Goal: Task Accomplishment & Management: Complete application form

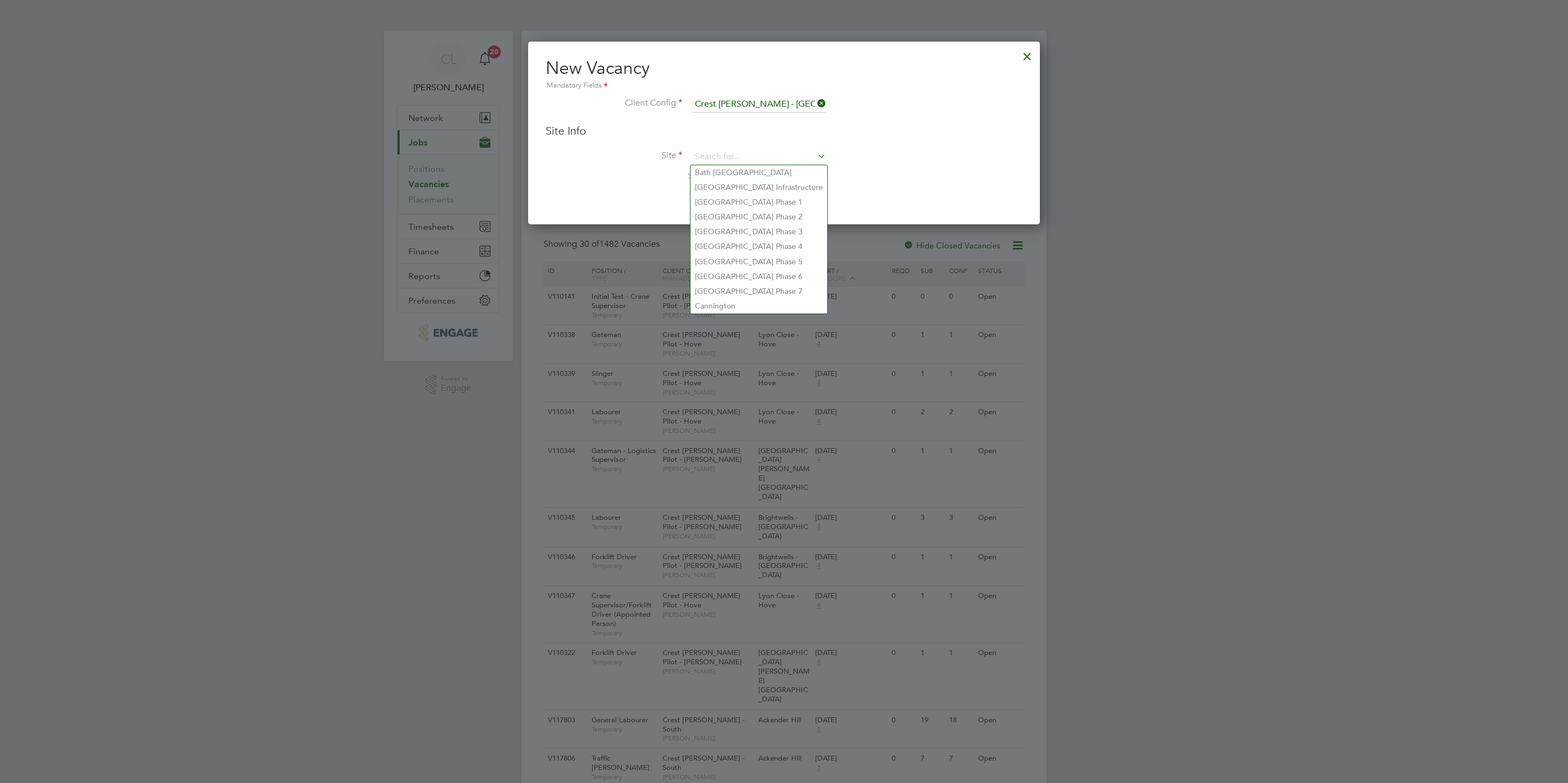
scroll to position [183, 512]
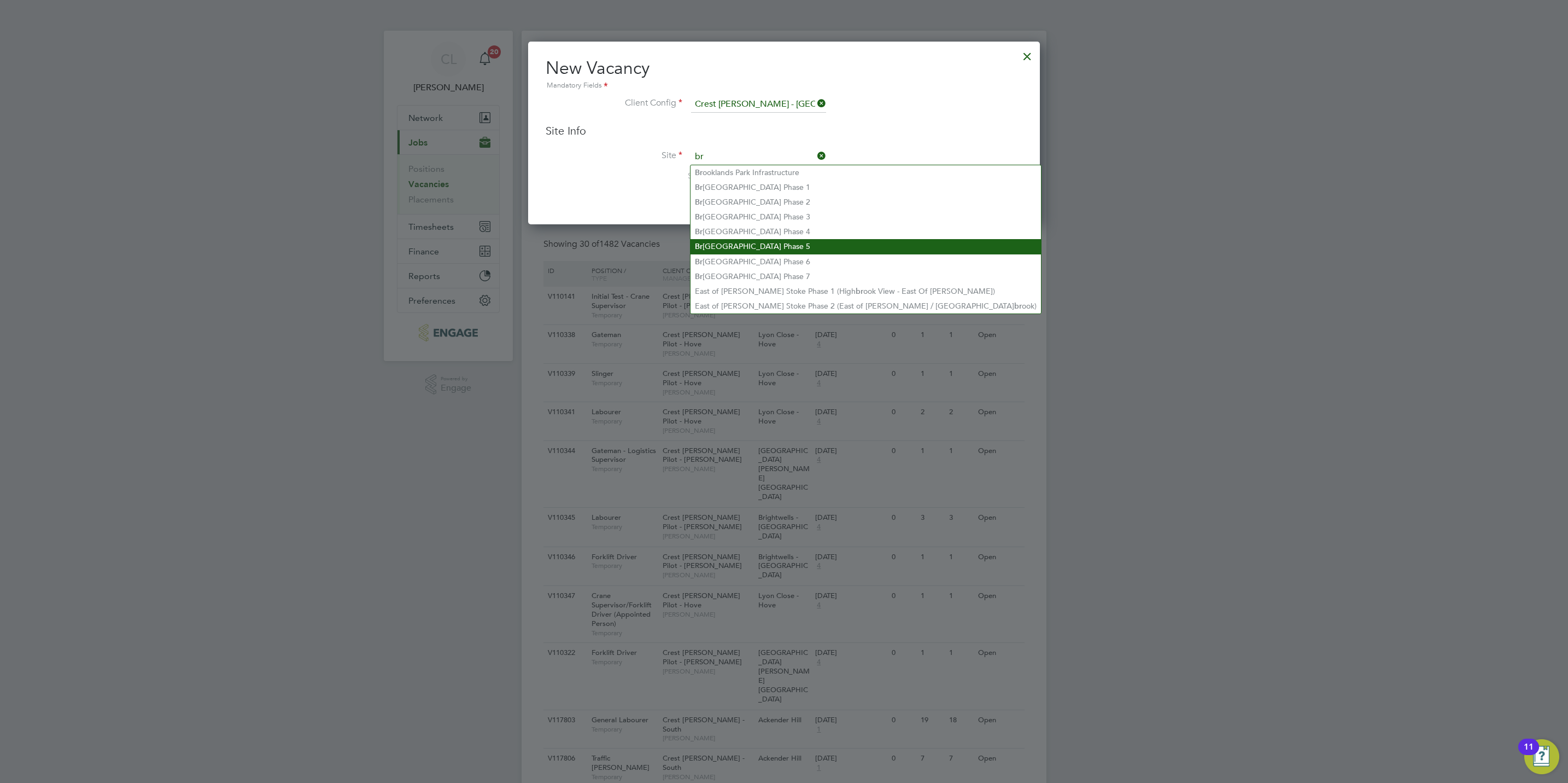
click at [795, 243] on li "[GEOGRAPHIC_DATA] Phase 5" at bounding box center [866, 246] width 350 height 14
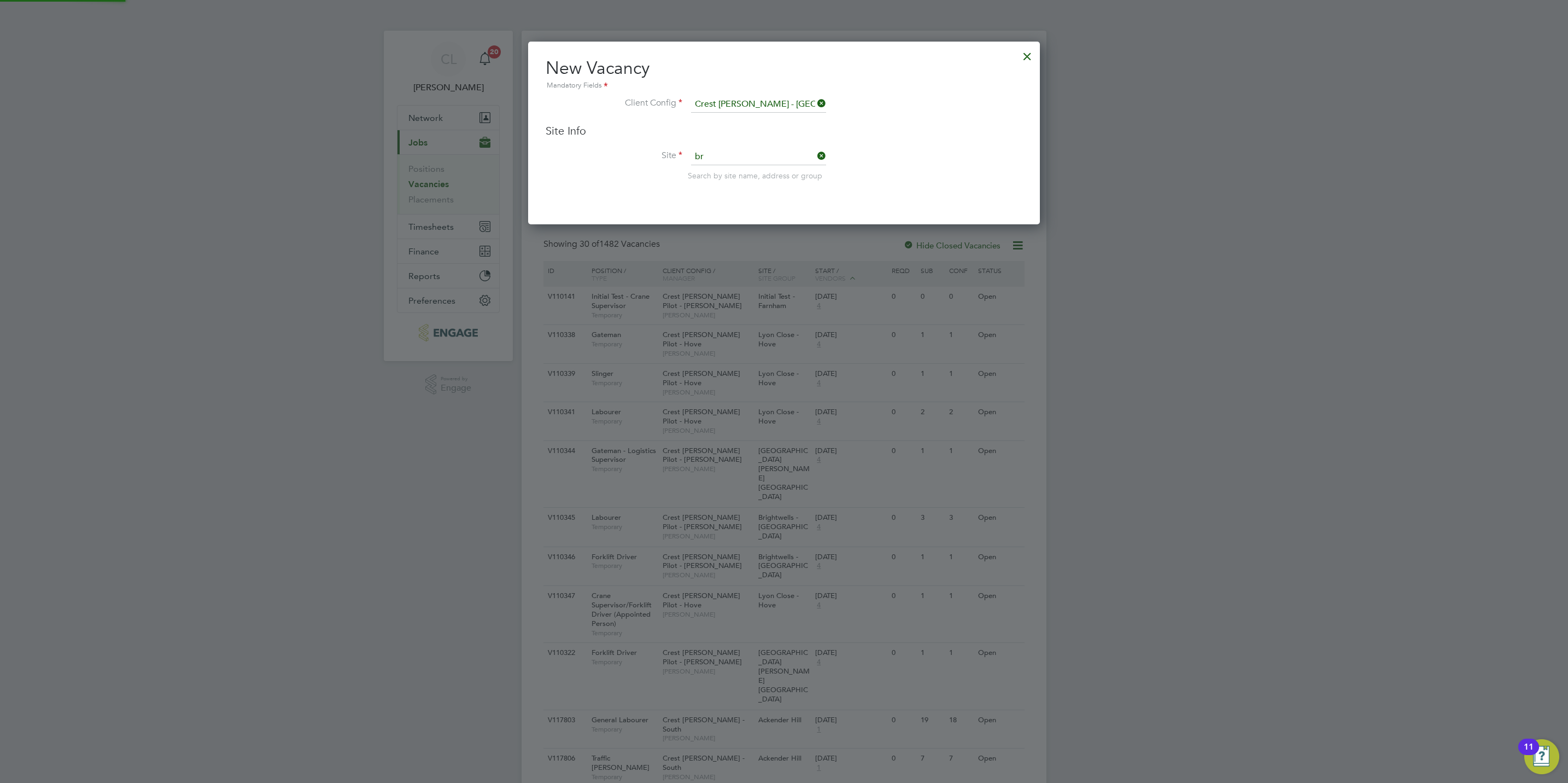
type input "[GEOGRAPHIC_DATA] Phase 5"
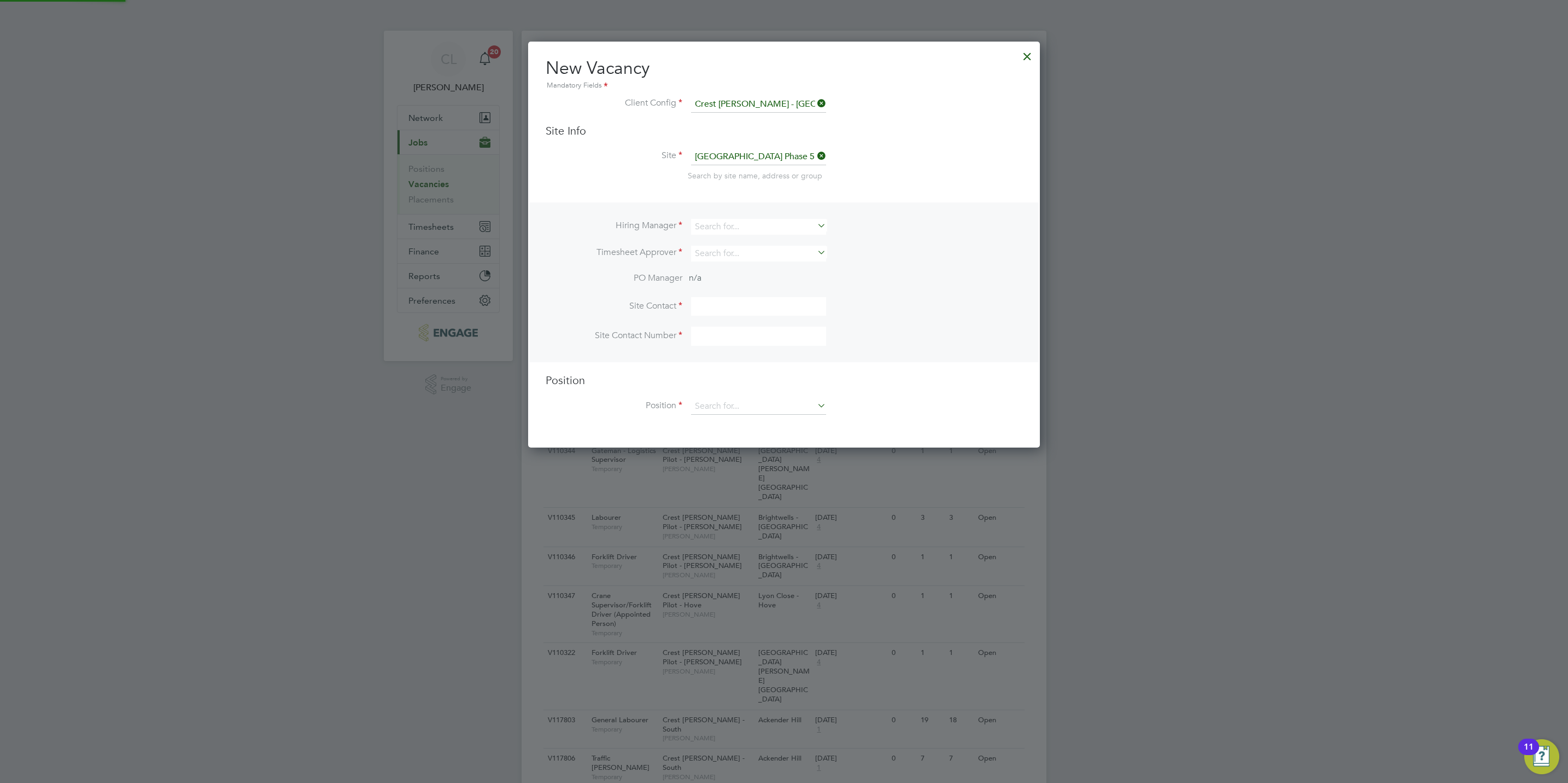
scroll to position [406, 512]
drag, startPoint x: 725, startPoint y: 223, endPoint x: 725, endPoint y: 232, distance: 9.0
click at [727, 227] on input at bounding box center [758, 227] width 135 height 16
type input "t"
click at [722, 248] on li "[PERSON_NAME]" at bounding box center [759, 241] width 136 height 14
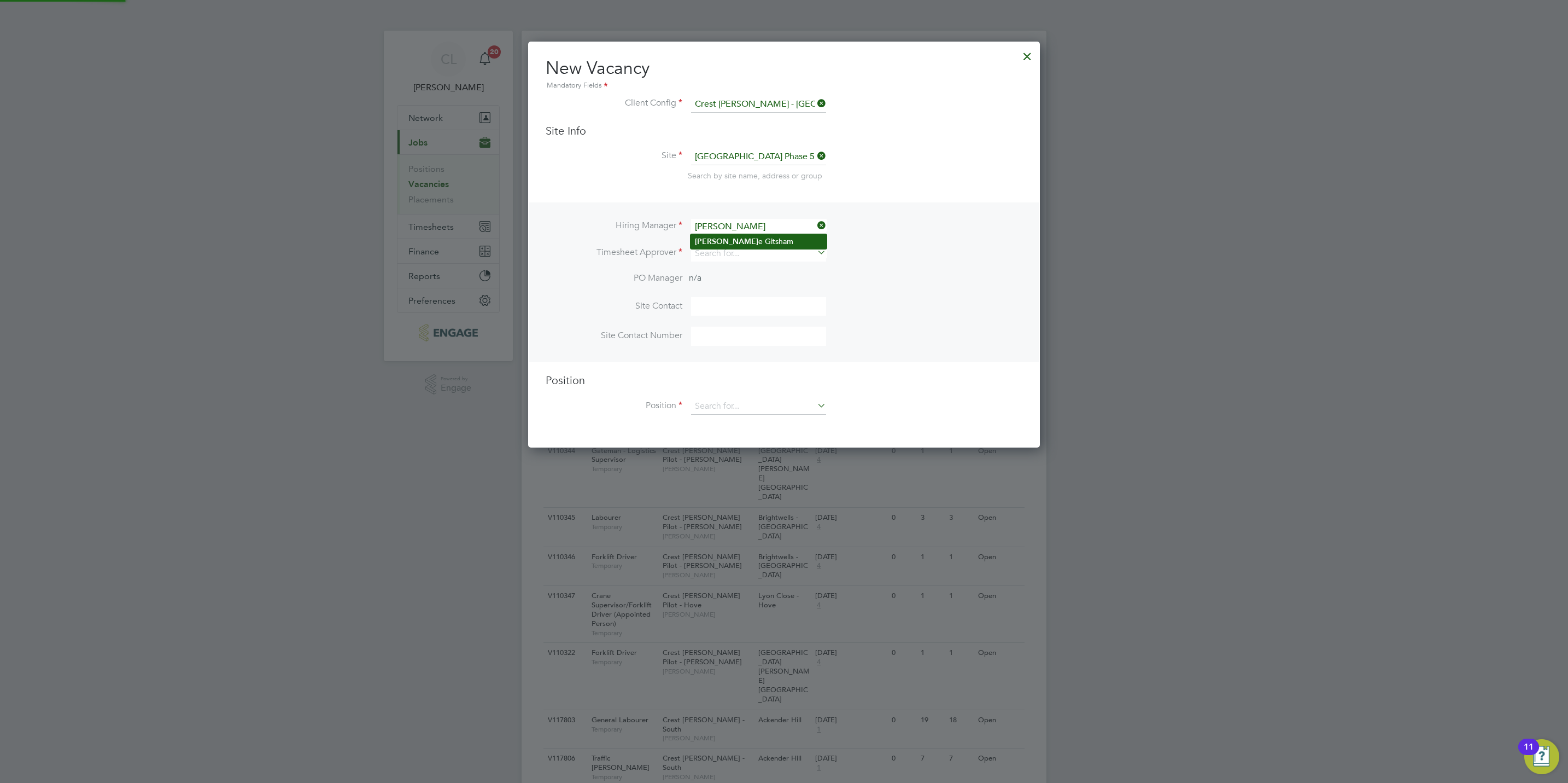
type input "[PERSON_NAME]"
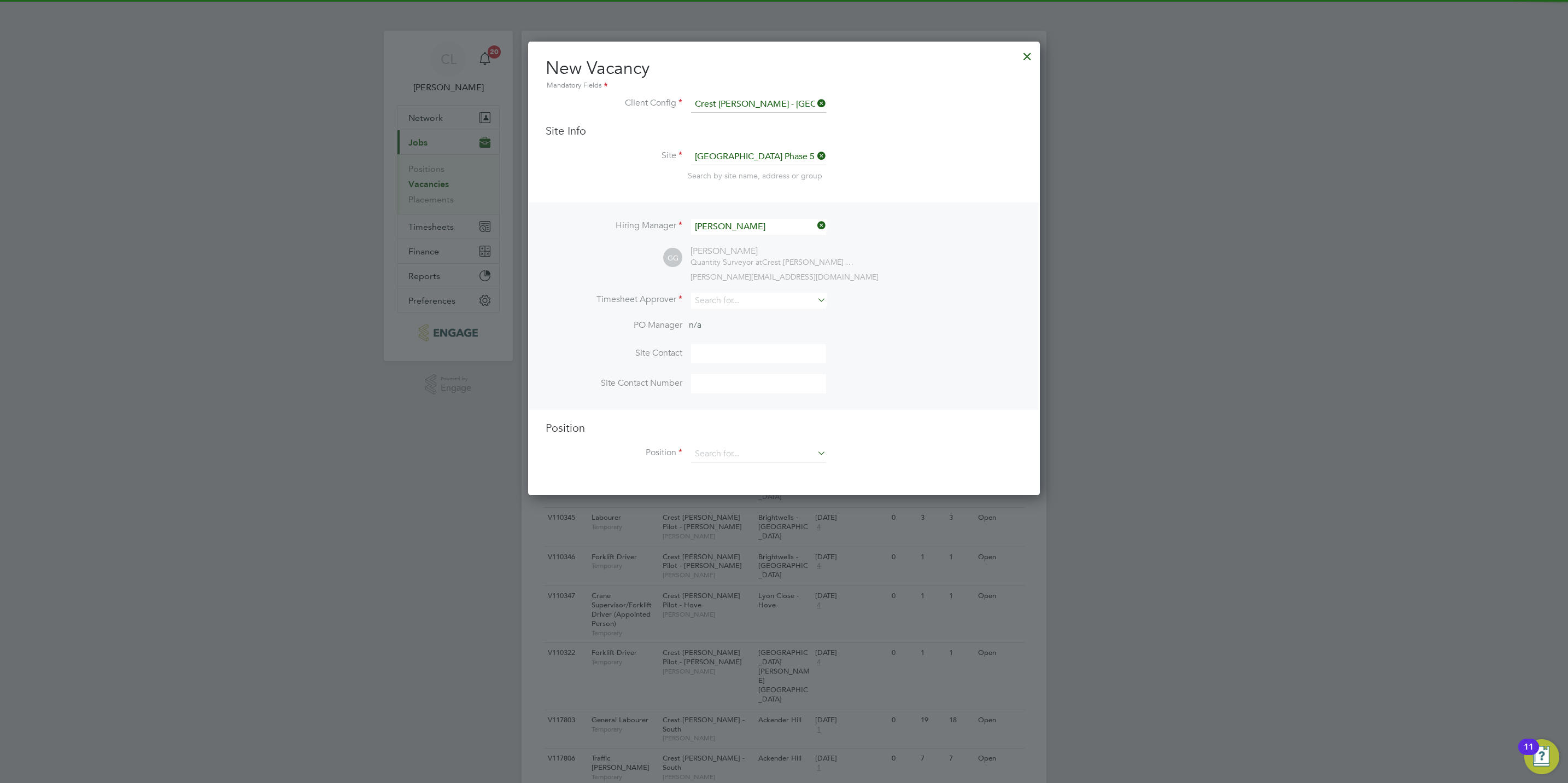
scroll to position [453, 512]
click at [725, 309] on li "Timesheet Approver" at bounding box center [784, 306] width 477 height 27
click at [733, 296] on input at bounding box center [758, 300] width 135 height 16
click at [752, 317] on li "[PERSON_NAME]" at bounding box center [759, 315] width 136 height 14
type input "[PERSON_NAME]"
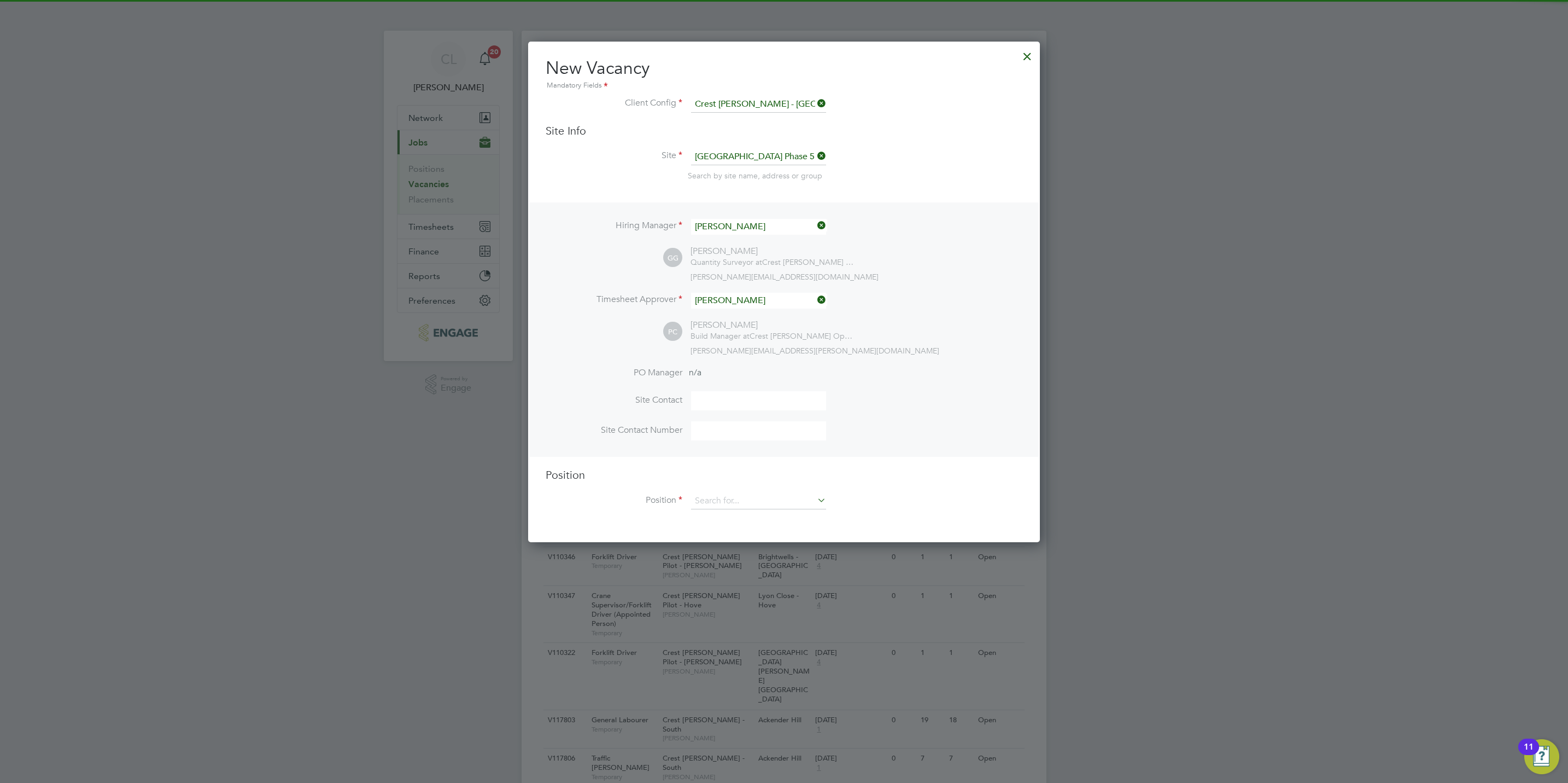
scroll to position [501, 512]
click at [715, 506] on input at bounding box center [758, 501] width 135 height 16
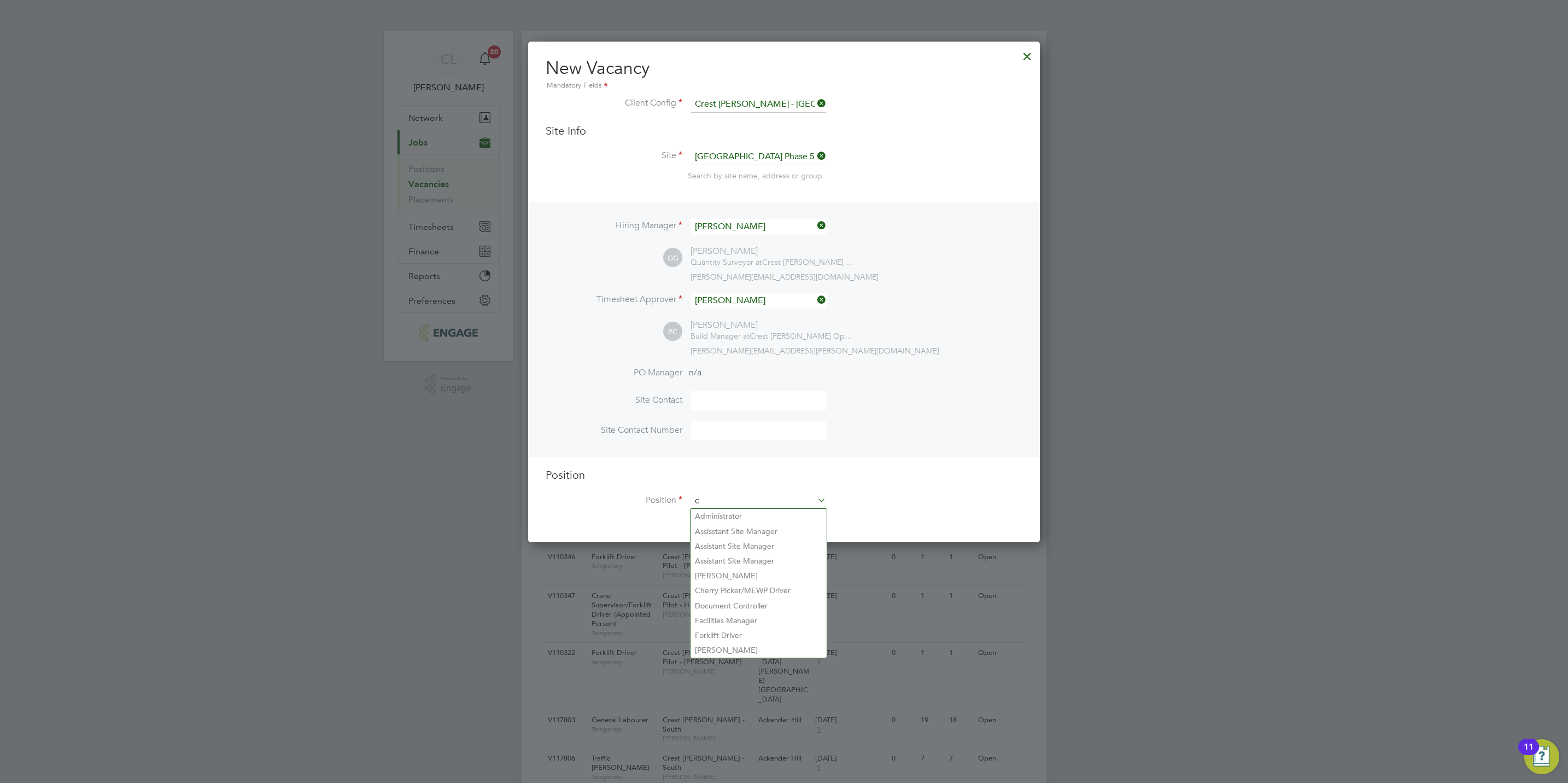
scroll to position [1574, 512]
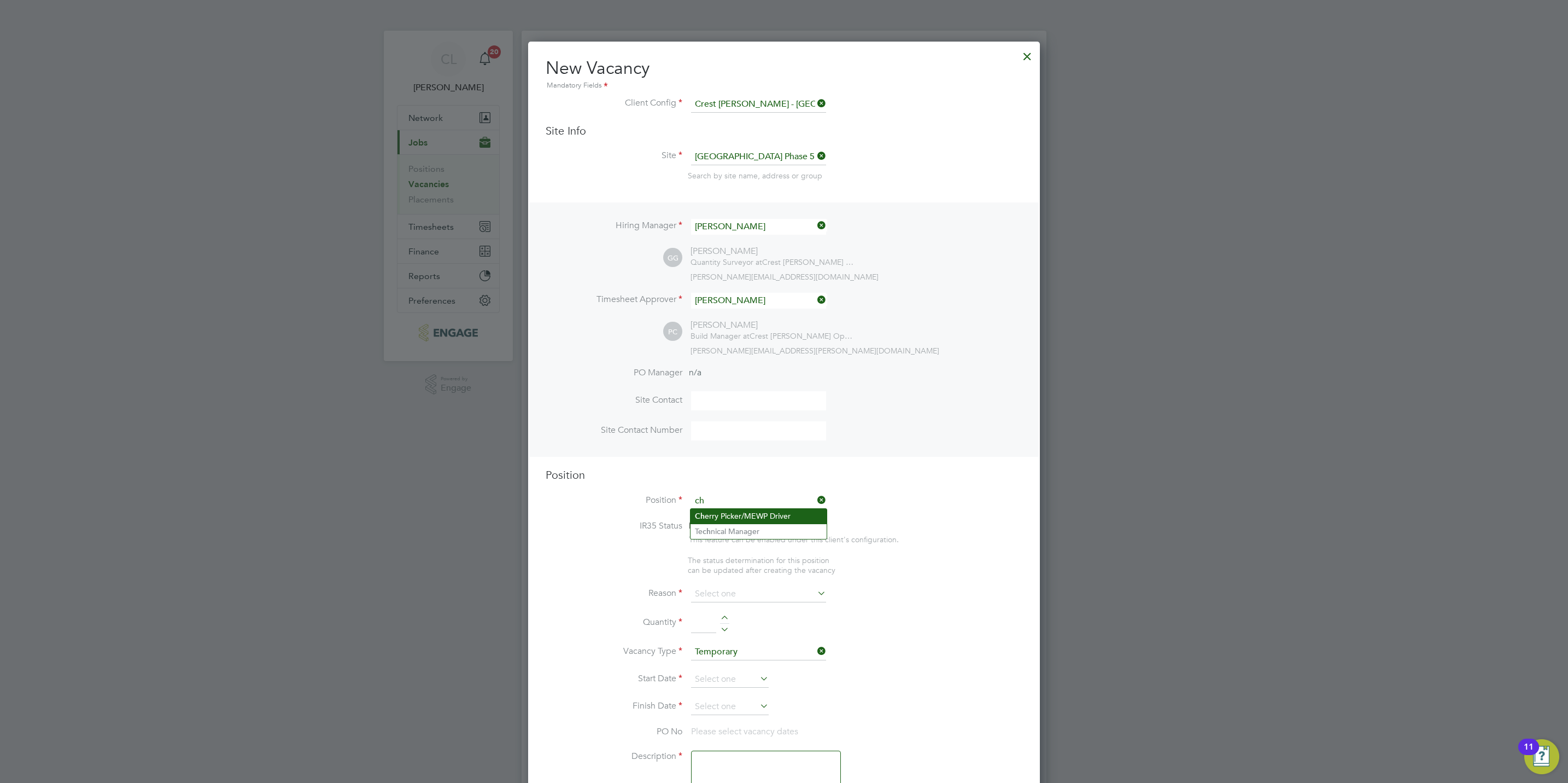
click at [719, 516] on li "Ch [PERSON_NAME]/MEWP Driver" at bounding box center [759, 515] width 136 height 14
type input "Cherry Picker/MEWP Driver"
click at [729, 696] on li "Vacant Role" at bounding box center [759, 695] width 136 height 14
type input "Vacant Role"
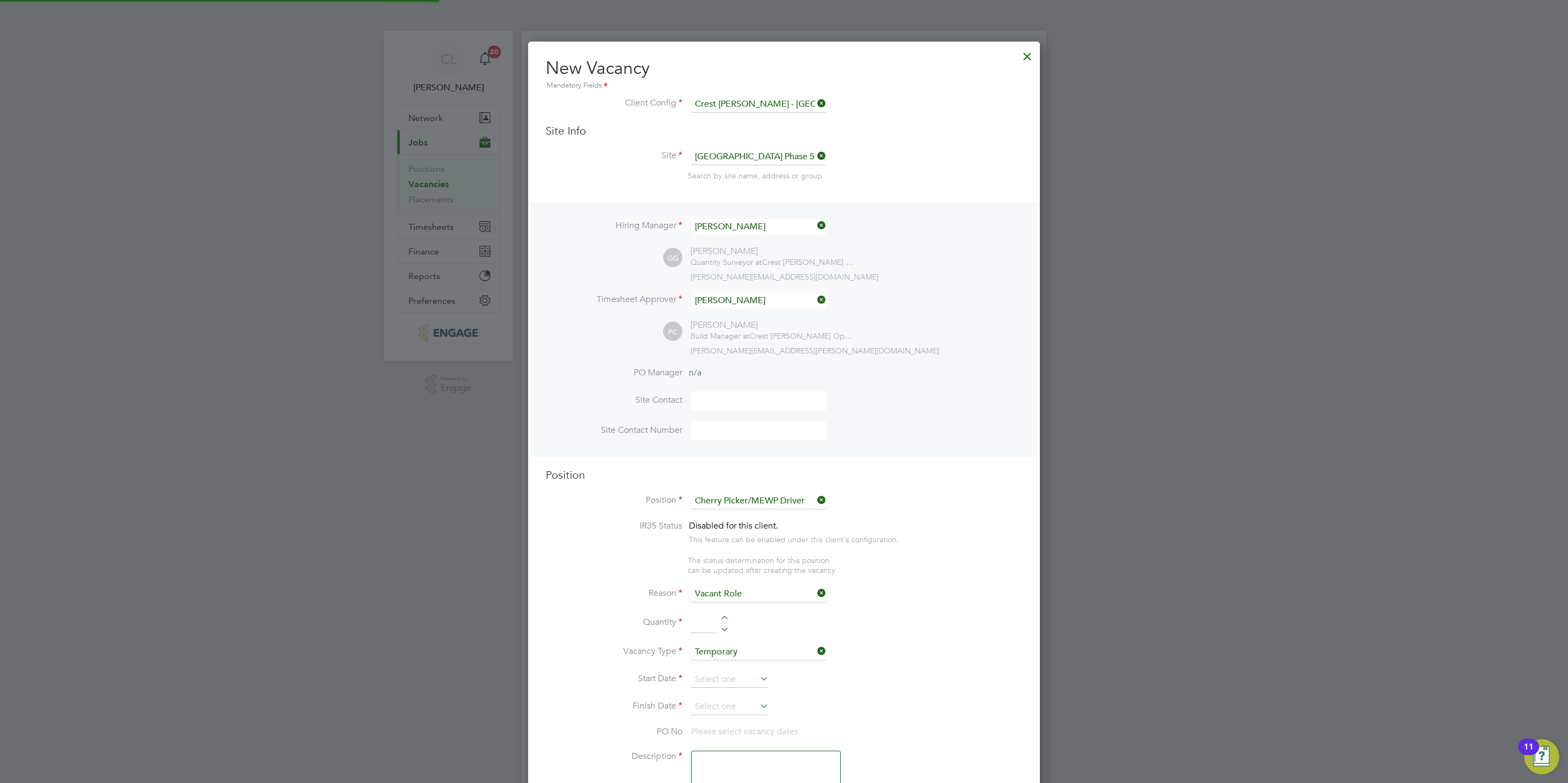
type textarea "Cherry Picker/MEWP Driver"
click at [725, 619] on div at bounding box center [725, 617] width 9 height 8
type input "1"
click at [722, 673] on input at bounding box center [729, 669] width 77 height 16
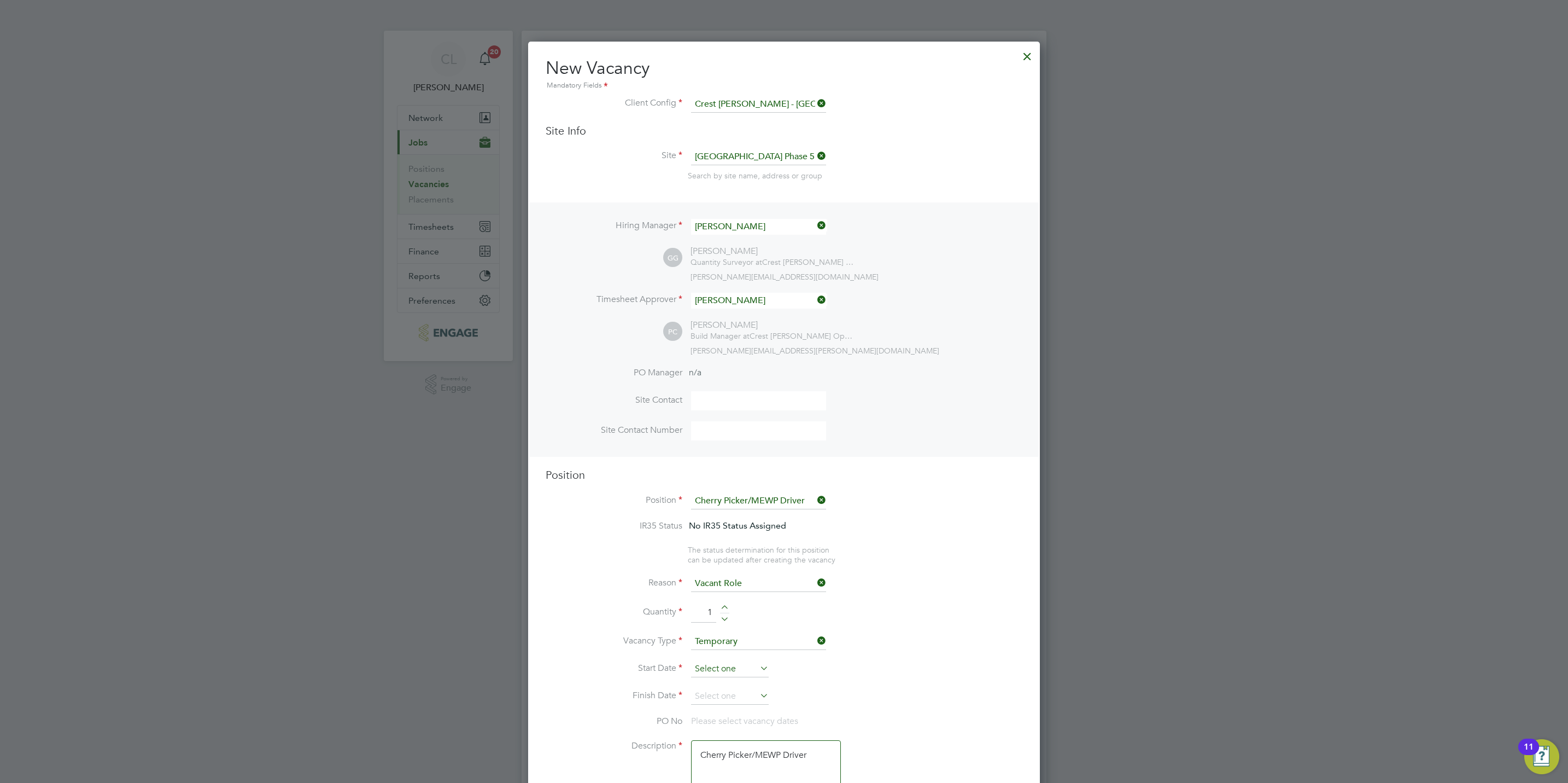
scroll to position [303, 0]
click at [771, 563] on span "2" at bounding box center [771, 558] width 21 height 21
type input "[DATE]"
click at [751, 694] on input at bounding box center [729, 696] width 77 height 16
click at [791, 583] on span "3" at bounding box center [792, 585] width 21 height 21
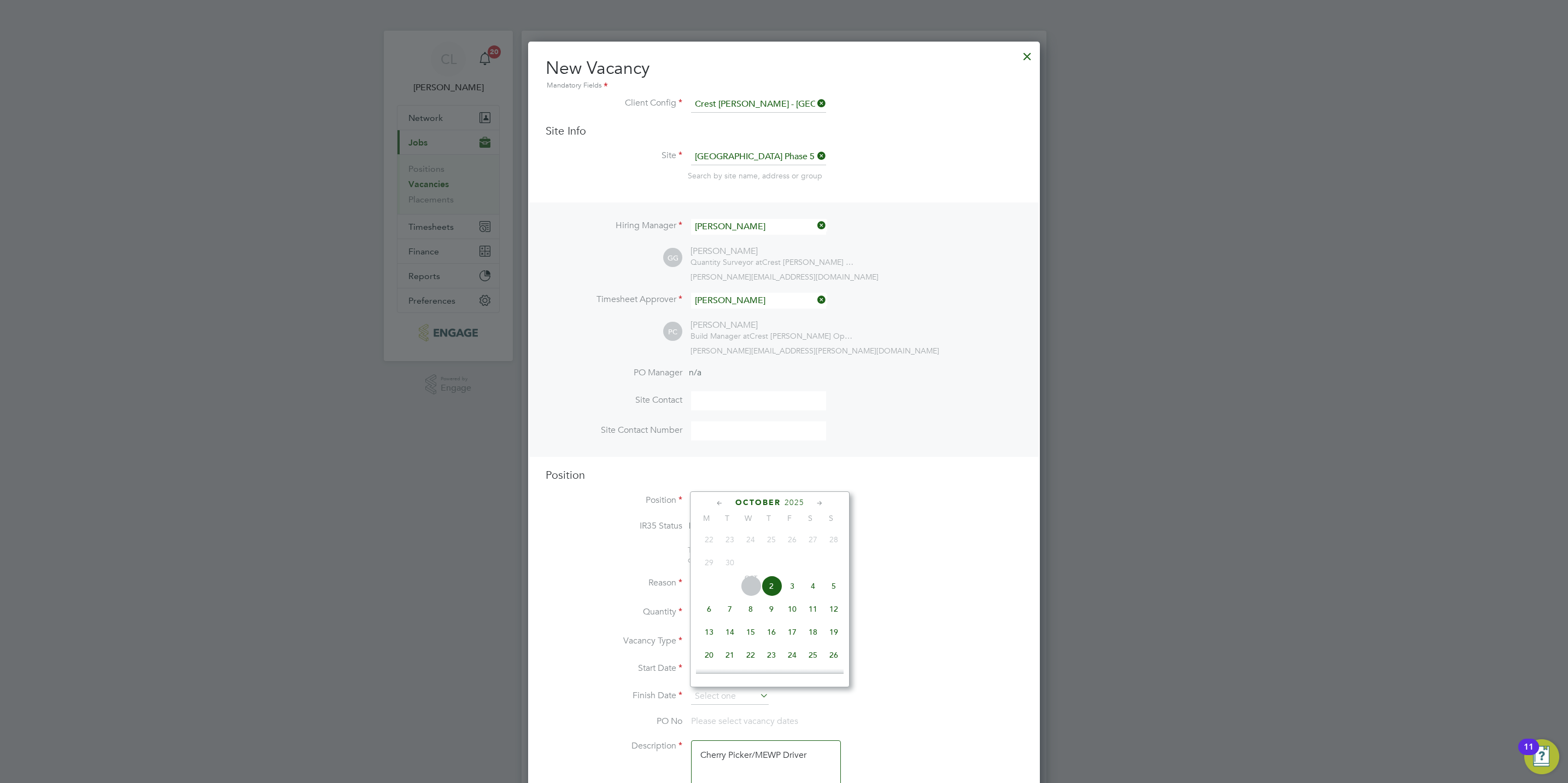
type input "[DATE]"
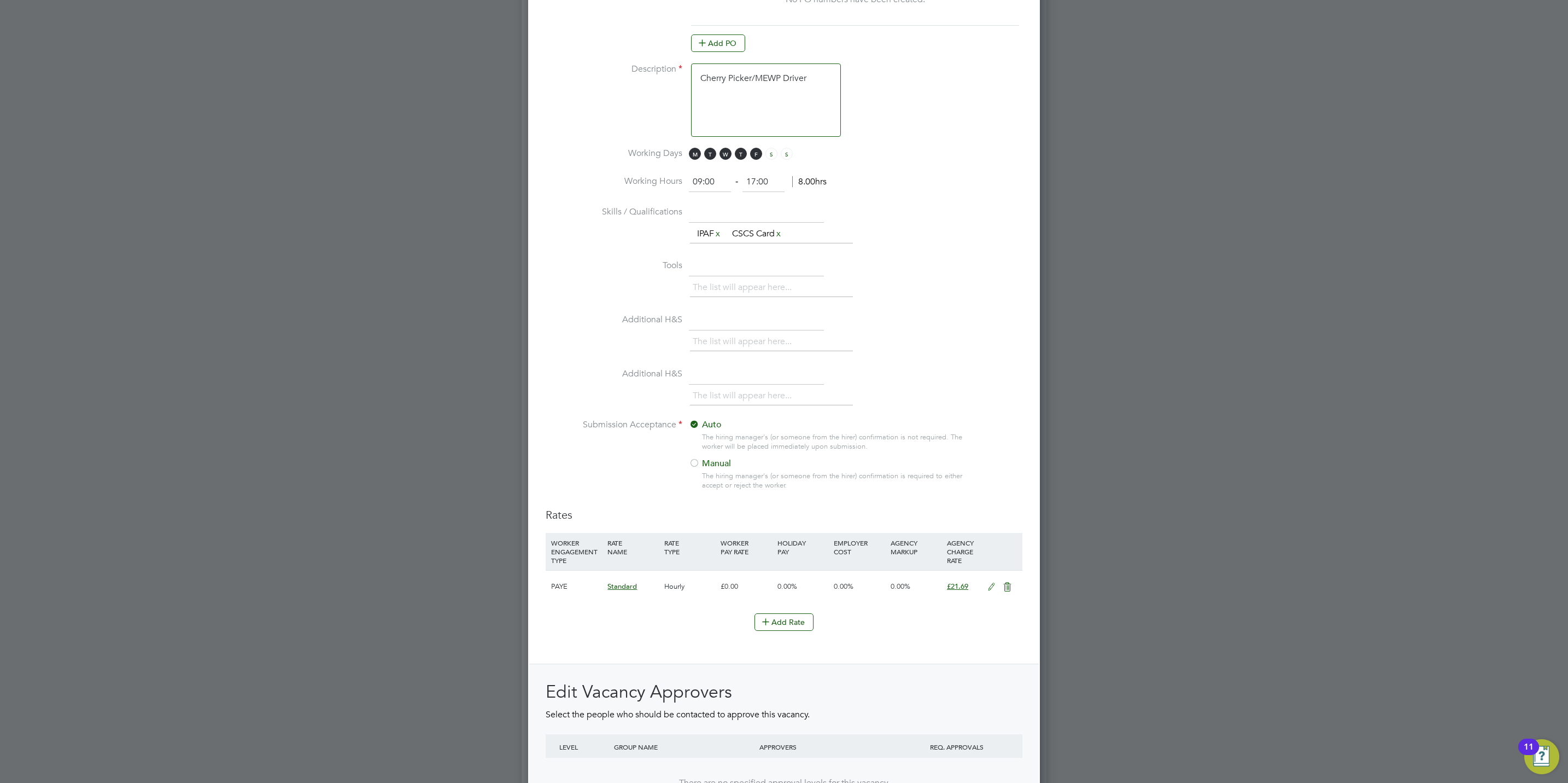
scroll to position [898, 0]
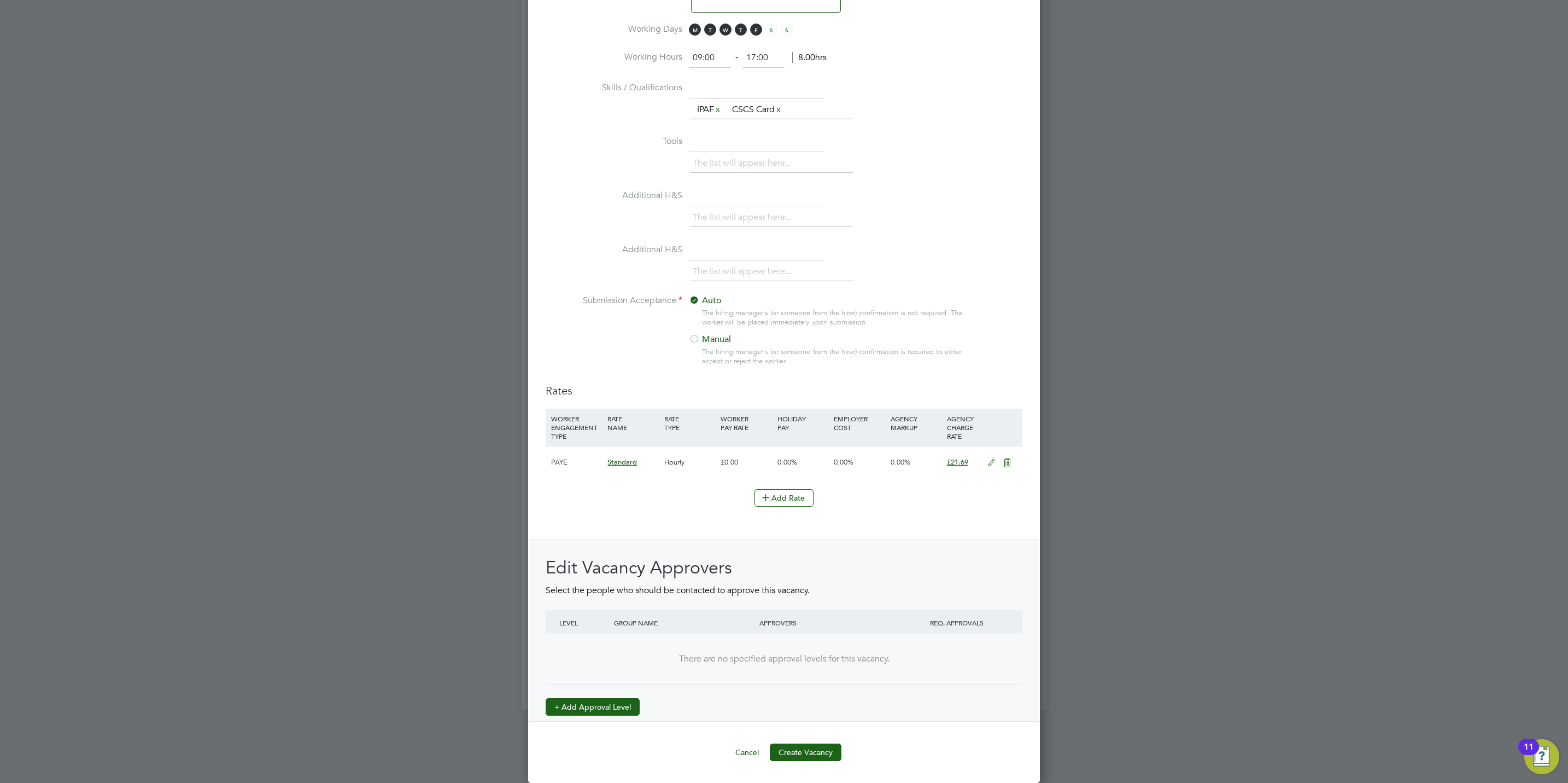
click at [590, 696] on div "Edit Vacancy Approvers Select the people who should be contacted to approve thi…" at bounding box center [784, 636] width 477 height 159
click at [596, 707] on button "+ Add Approval Level" at bounding box center [592, 707] width 94 height 18
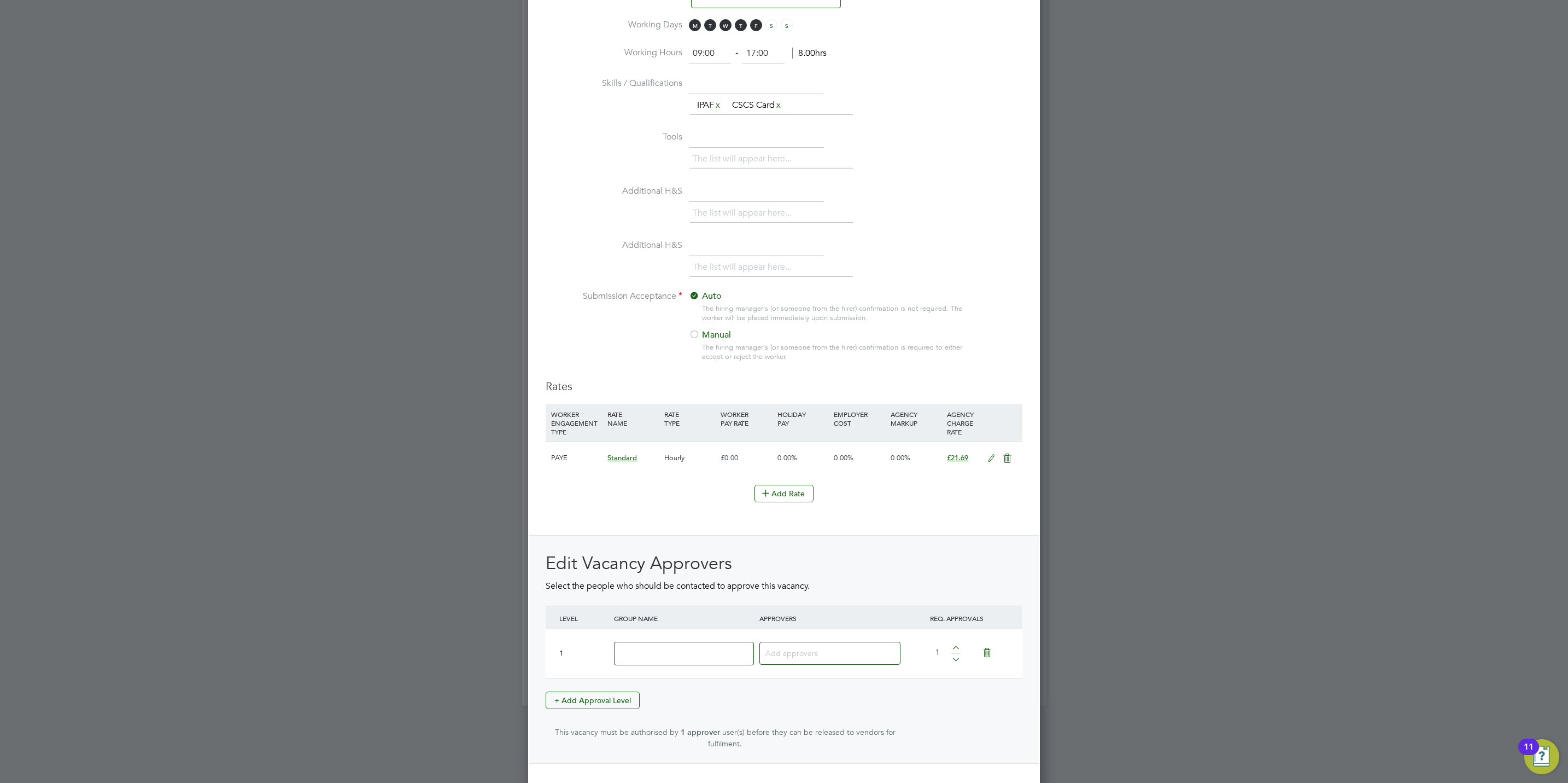
scroll to position [1687, 512]
click at [632, 672] on div at bounding box center [684, 653] width 145 height 40
click at [638, 660] on input at bounding box center [684, 653] width 140 height 23
type input "Crest"
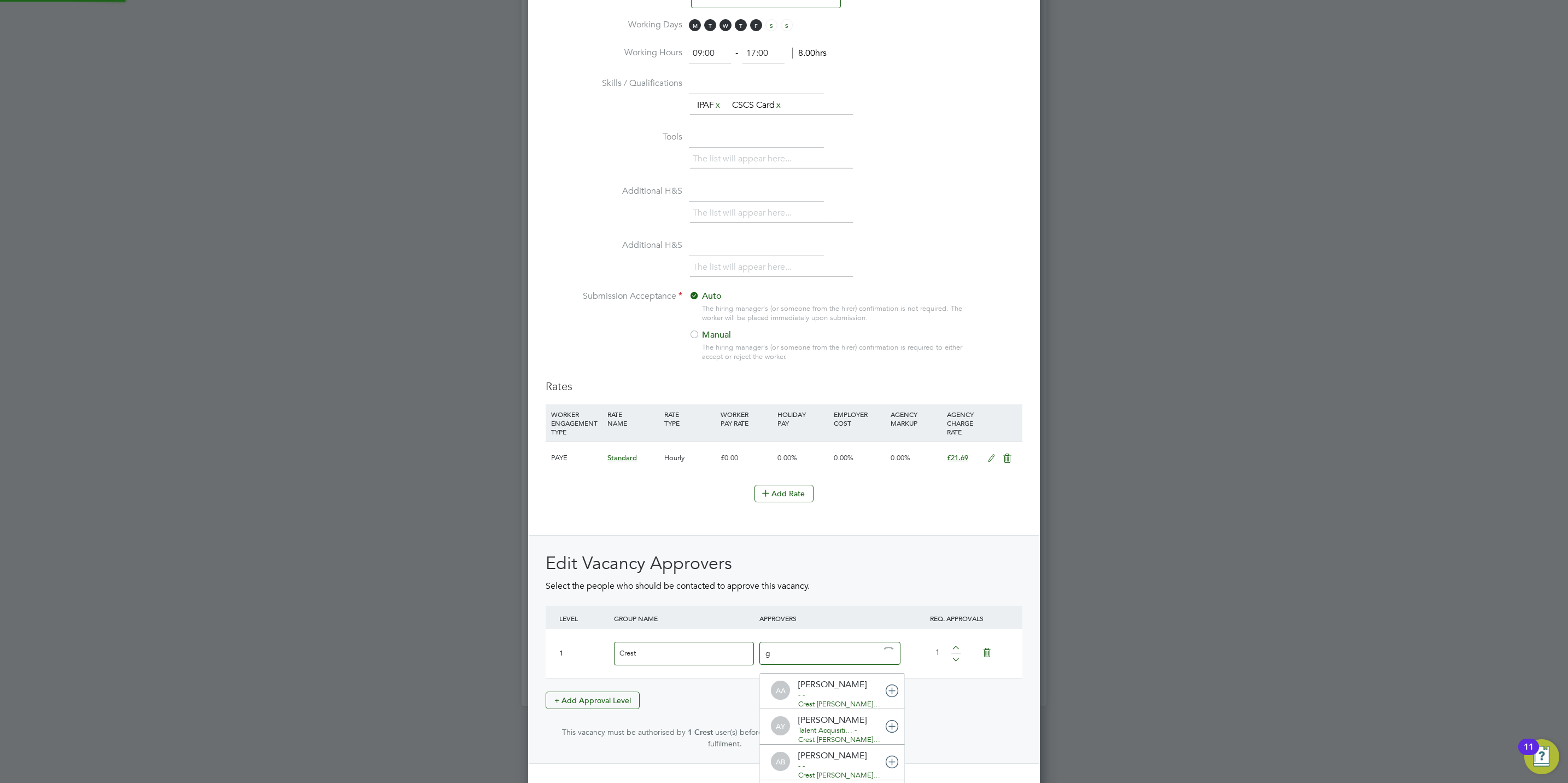
type input "ge"
drag, startPoint x: 870, startPoint y: 730, endPoint x: 853, endPoint y: 704, distance: 31.1
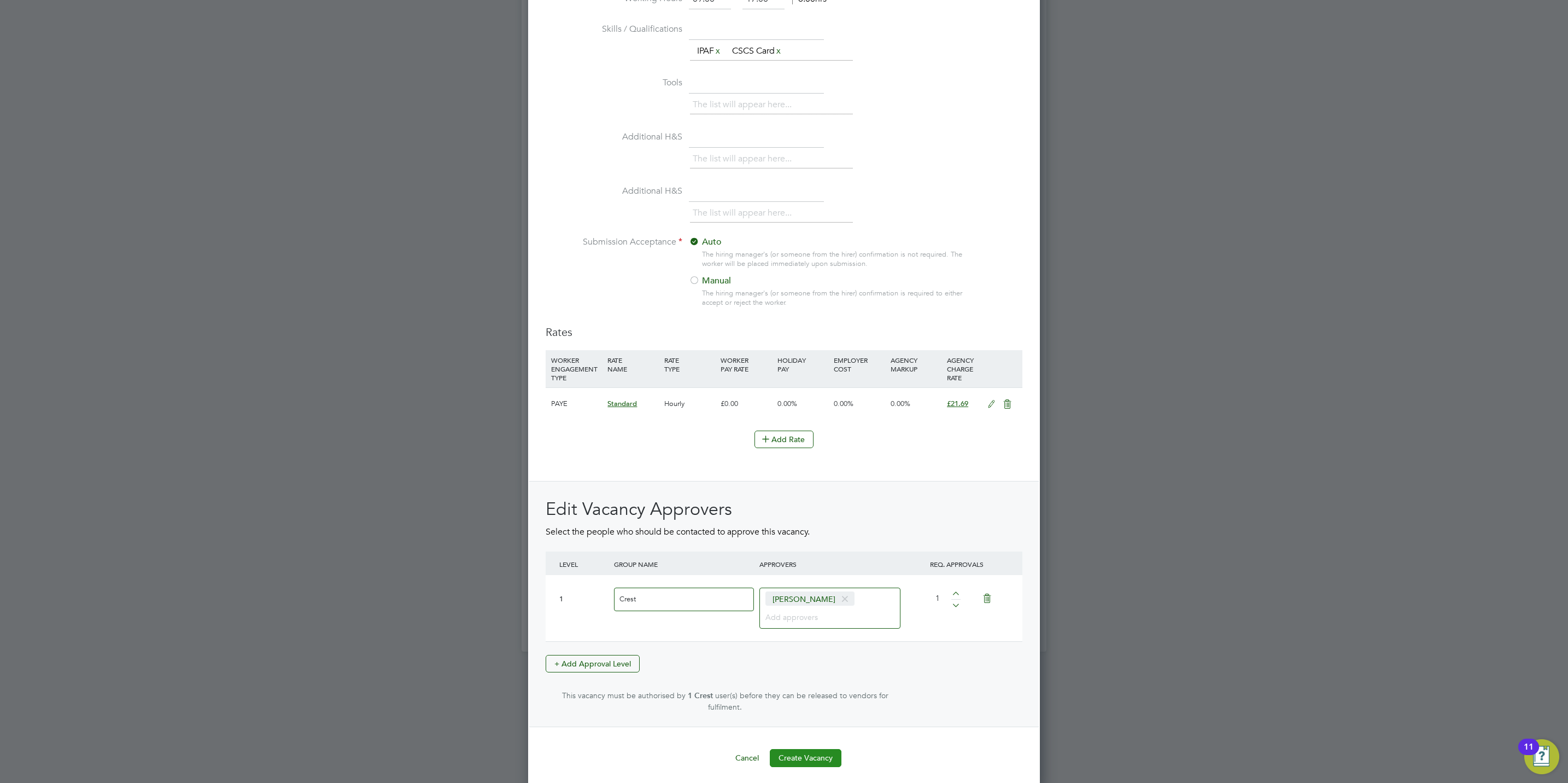
click at [808, 752] on button "Create Vacancy" at bounding box center [806, 758] width 72 height 18
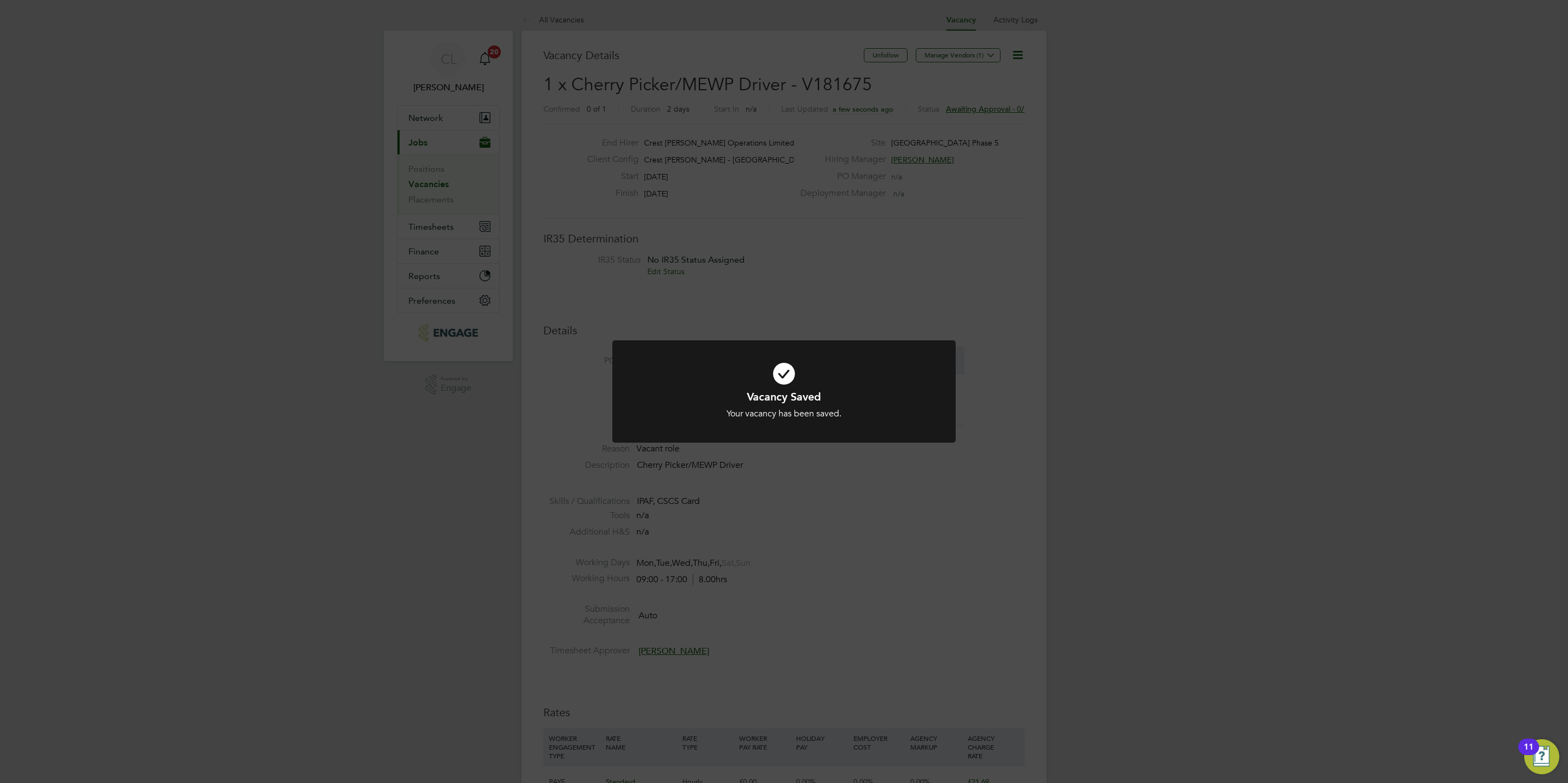
drag, startPoint x: 715, startPoint y: 204, endPoint x: 696, endPoint y: 189, distance: 24.2
click at [714, 204] on div "Vacancy Saved Your vacancy has been saved. Cancel Okay" at bounding box center [784, 392] width 1568 height 783
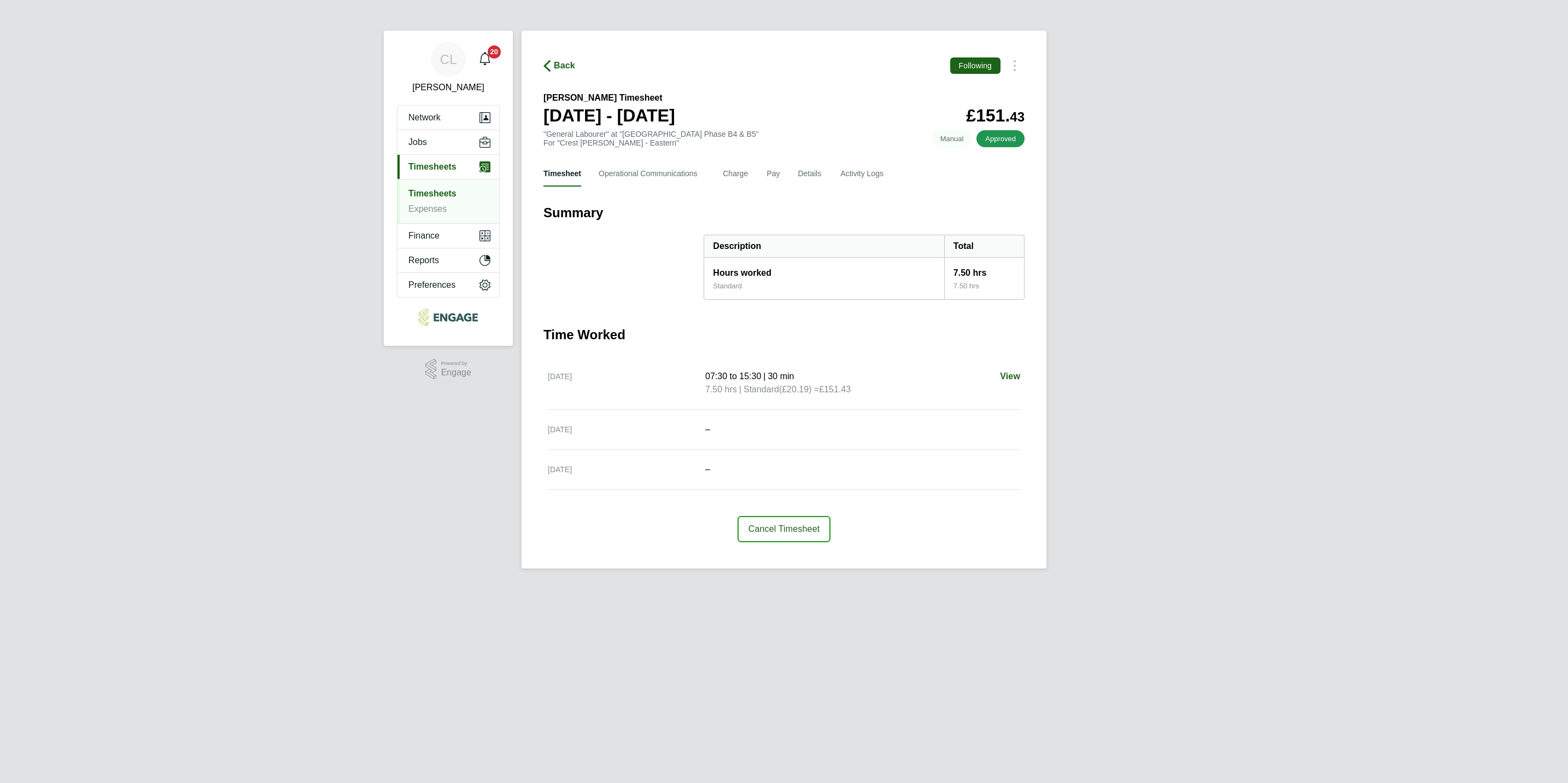
click at [454, 196] on link "Timesheets" at bounding box center [432, 193] width 48 height 9
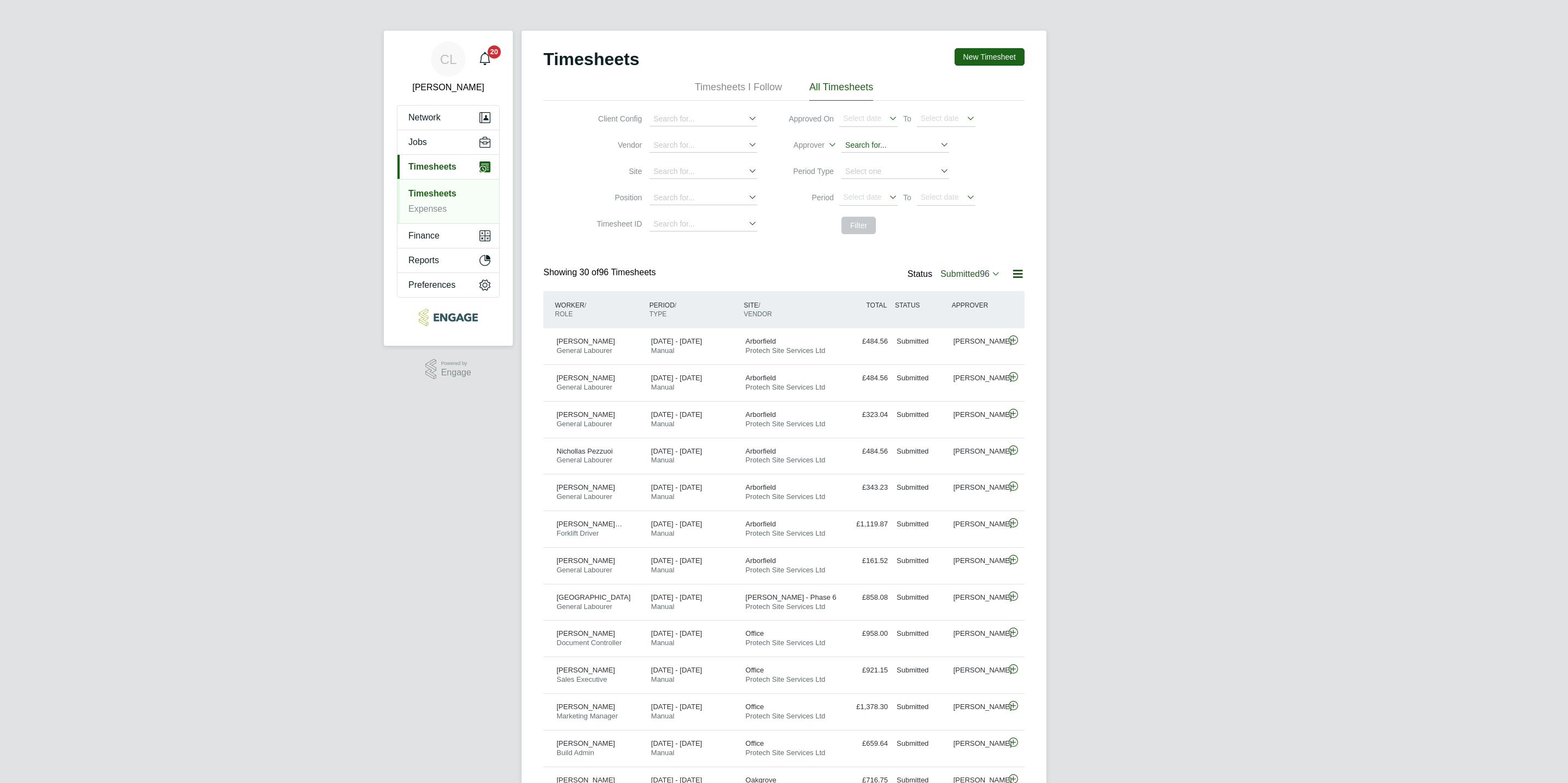
click at [887, 146] on input at bounding box center [895, 145] width 108 height 14
click at [886, 163] on li "Lisa Benbrook" at bounding box center [895, 159] width 109 height 14
type input "Lisa Benbrook"
click at [858, 225] on button "Filter" at bounding box center [860, 225] width 35 height 18
click at [881, 146] on input at bounding box center [895, 145] width 108 height 15
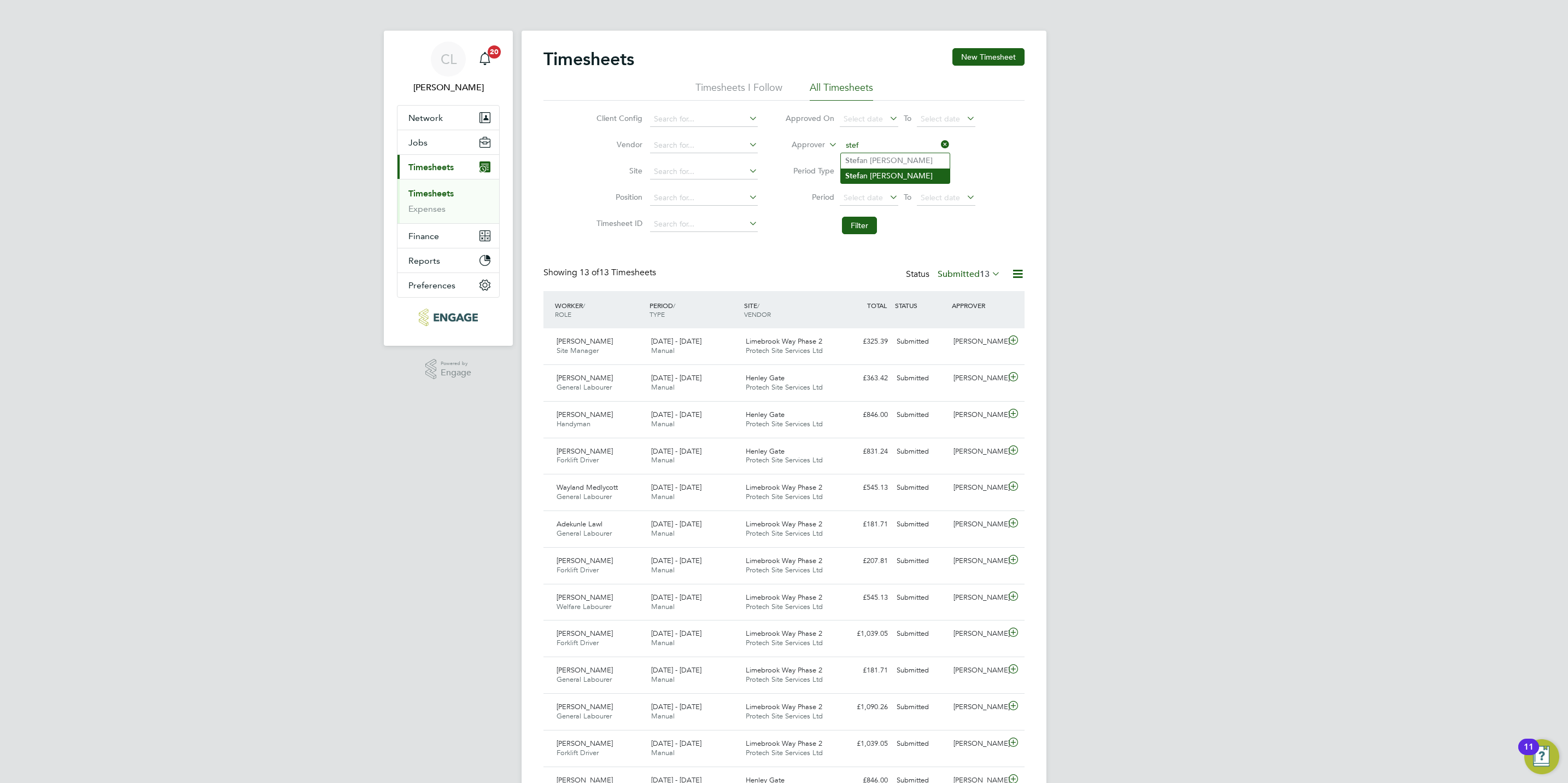
click at [893, 172] on li "Stef an Fernandez" at bounding box center [895, 176] width 109 height 14
type input "[PERSON_NAME]"
click at [868, 228] on button "Filter" at bounding box center [860, 225] width 35 height 18
